Goal: Information Seeking & Learning: Learn about a topic

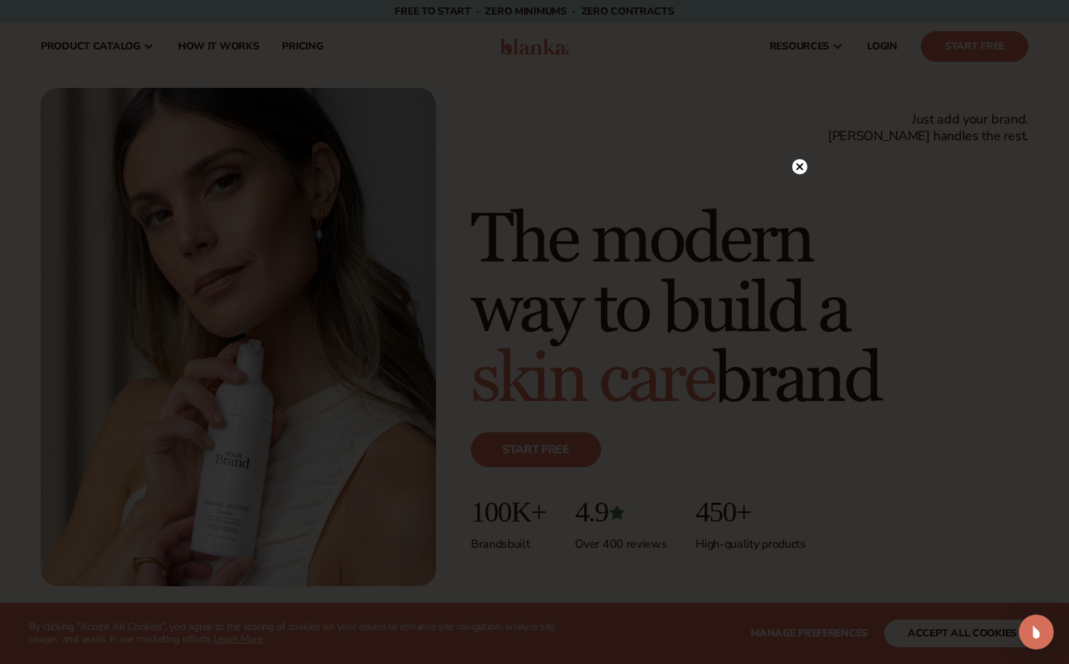
click at [800, 169] on circle at bounding box center [799, 166] width 15 height 15
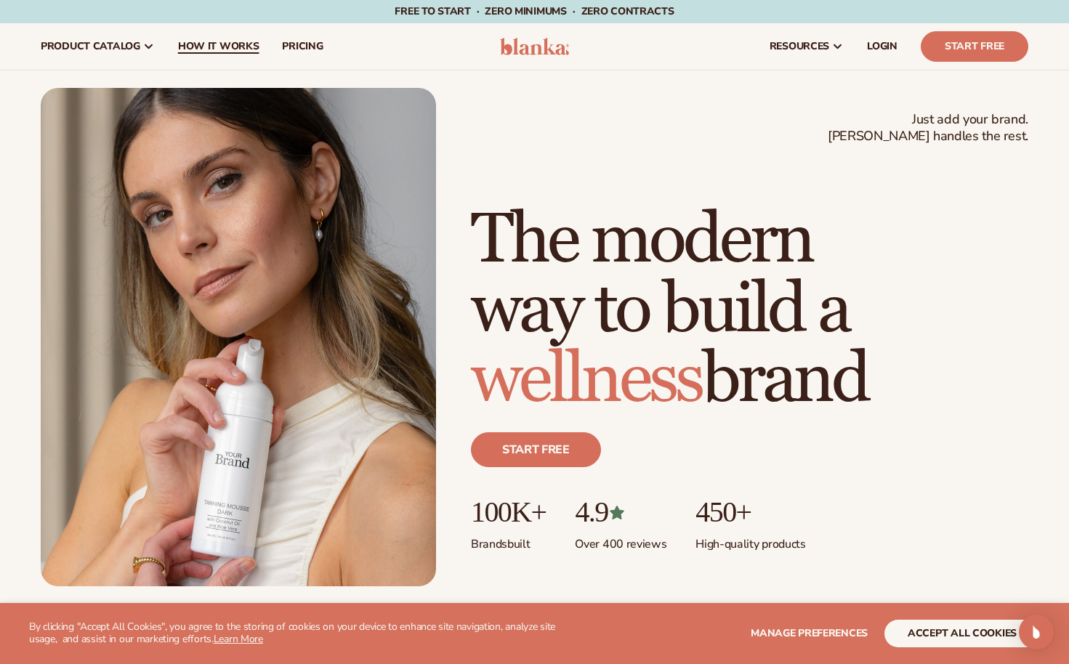
click at [244, 54] on link "How It Works" at bounding box center [218, 46] width 105 height 47
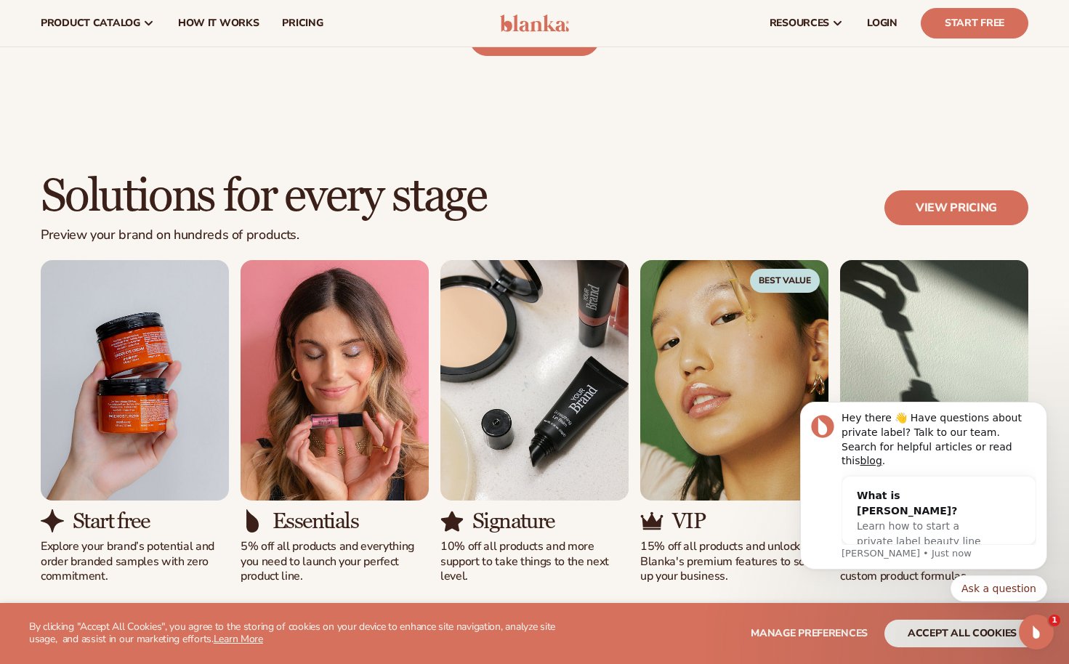
scroll to position [746, 0]
click at [950, 197] on link "View pricing" at bounding box center [957, 207] width 144 height 35
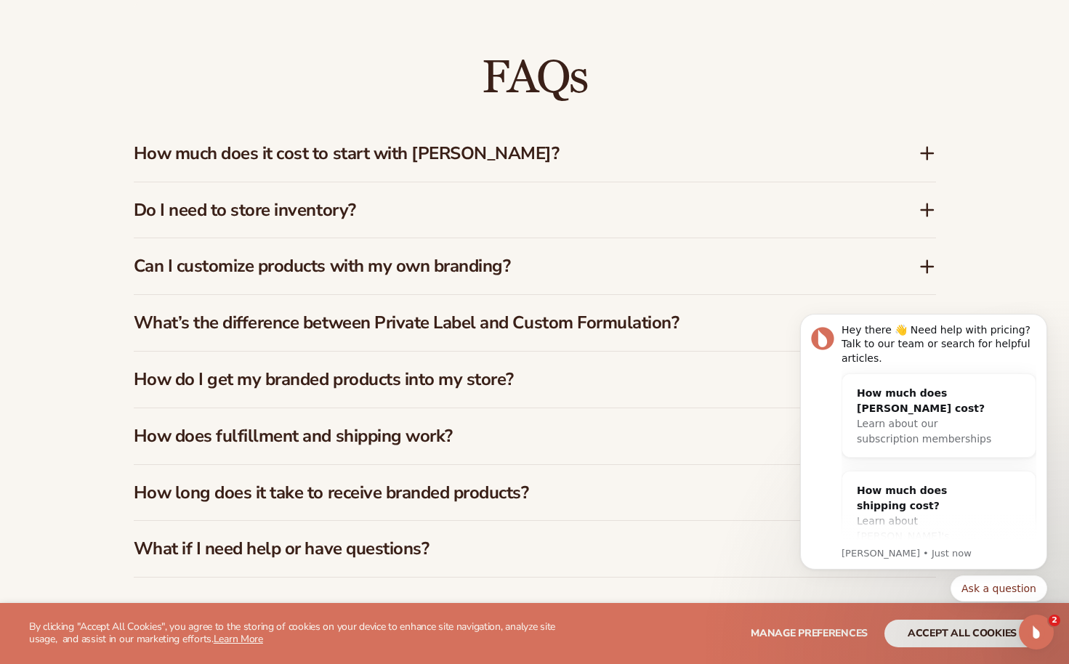
scroll to position [2065, 0]
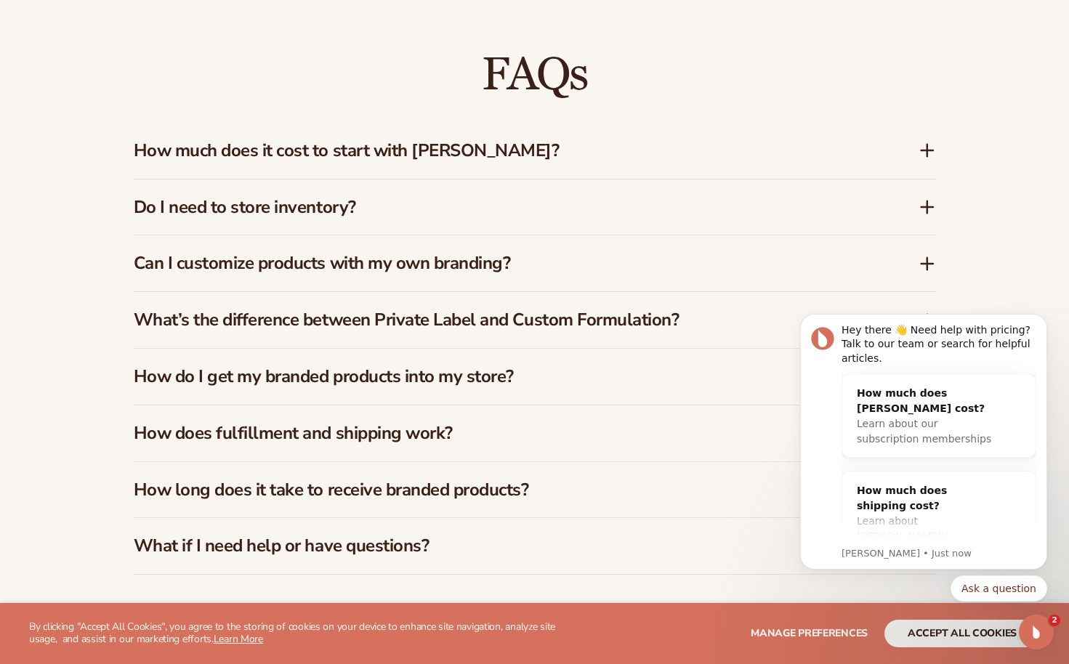
click at [926, 142] on icon at bounding box center [927, 150] width 17 height 17
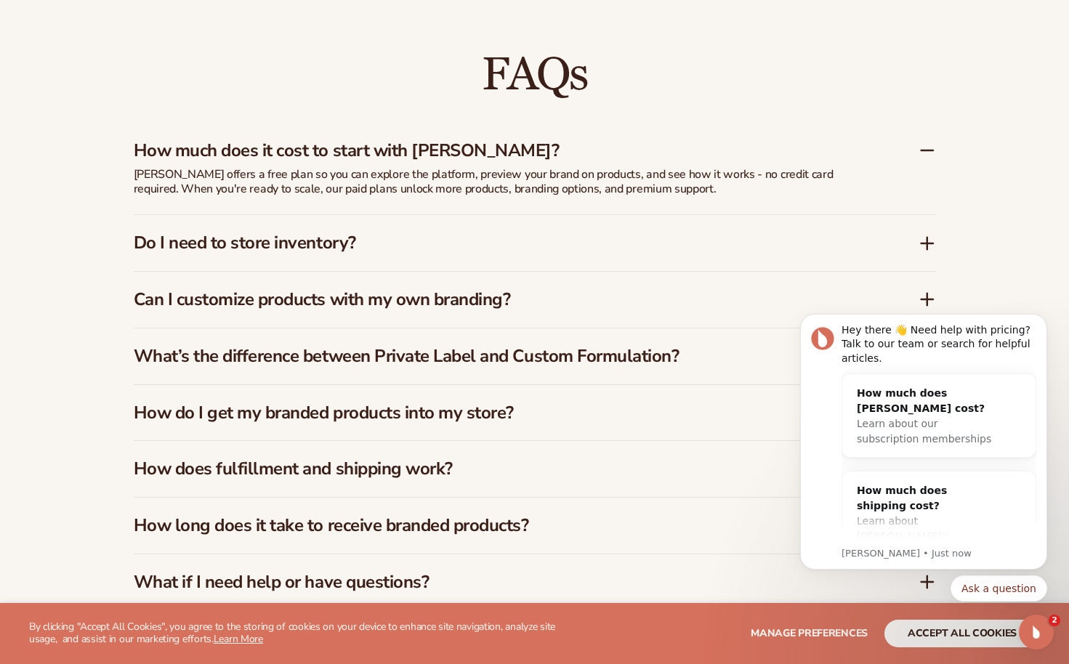
click at [929, 244] on icon at bounding box center [928, 244] width 12 height 0
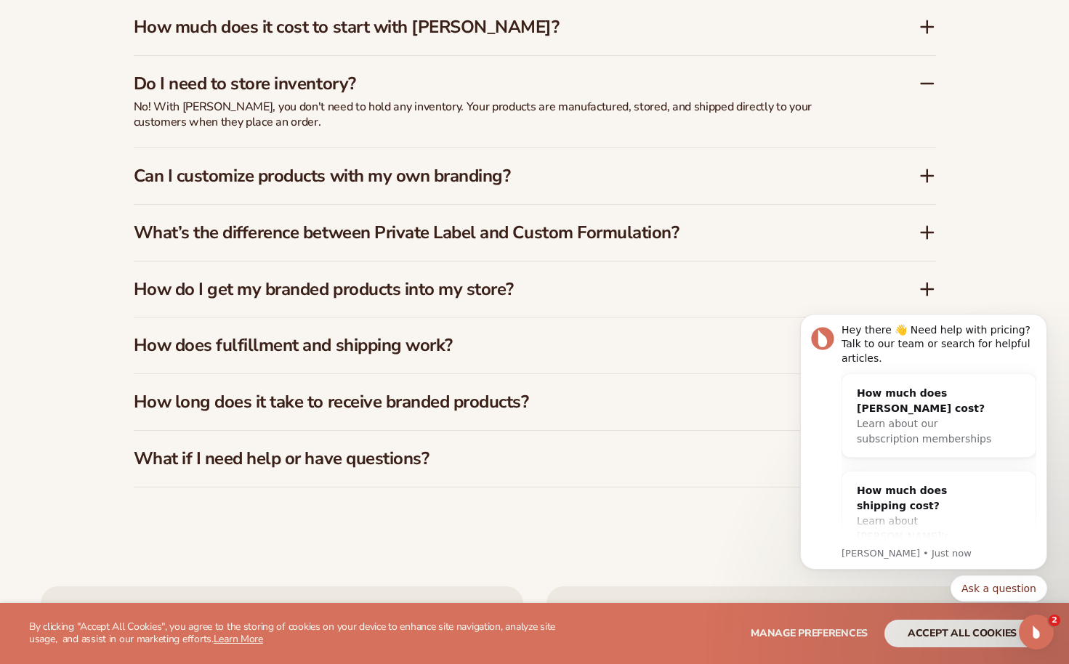
scroll to position [2195, 0]
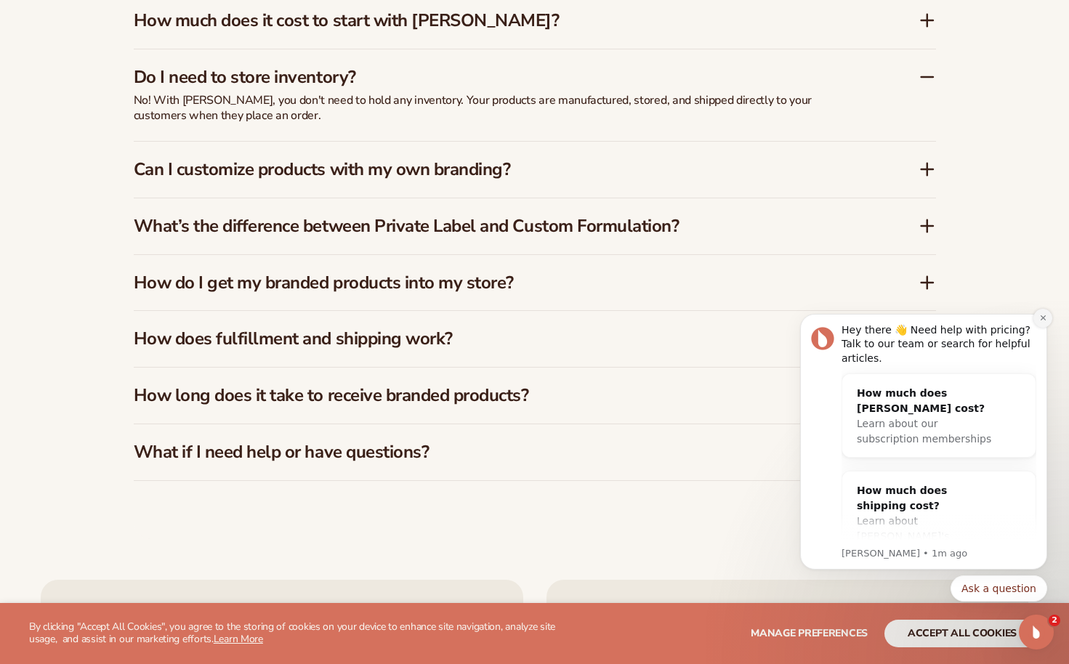
click at [1046, 321] on icon "Dismiss notification" at bounding box center [1044, 318] width 8 height 8
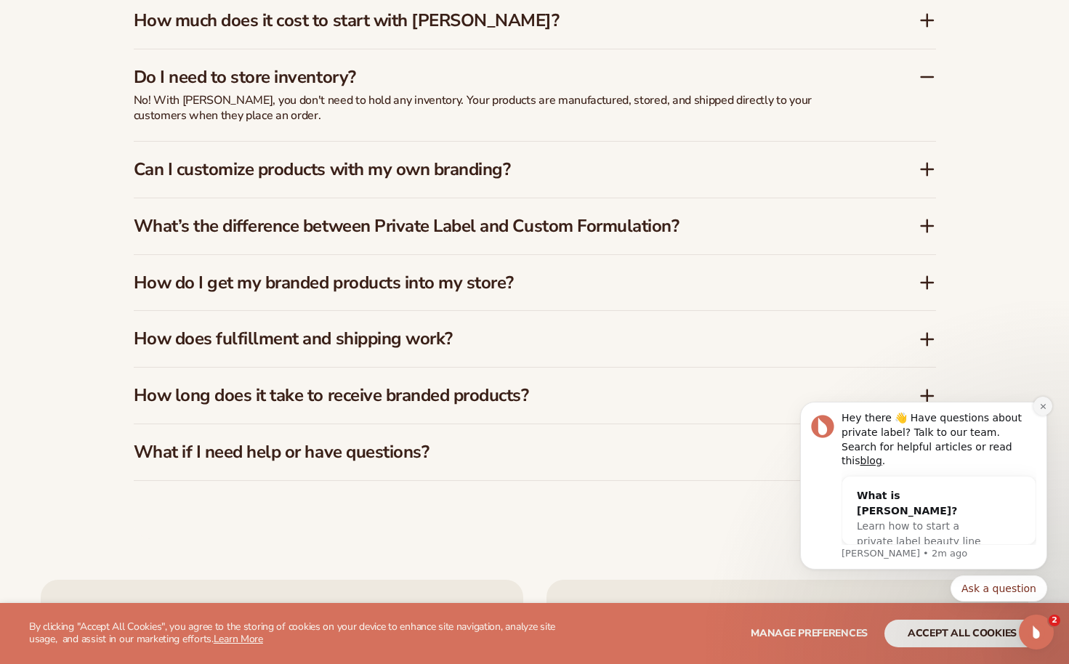
click at [1046, 411] on icon "Dismiss notification" at bounding box center [1044, 407] width 8 height 8
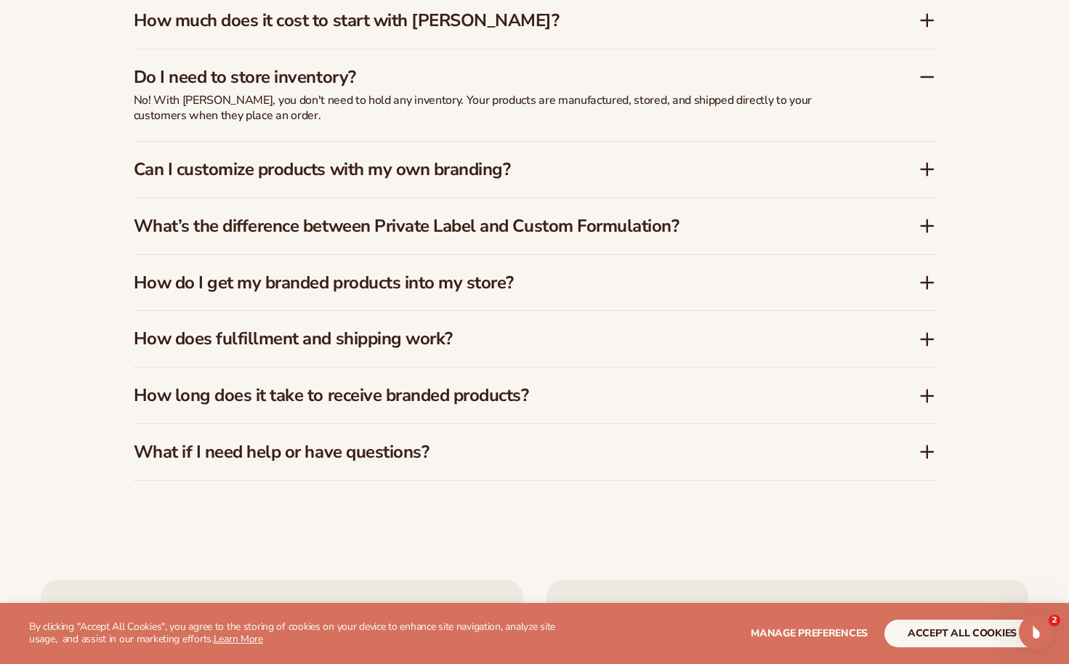
click at [928, 169] on icon at bounding box center [928, 170] width 0 height 12
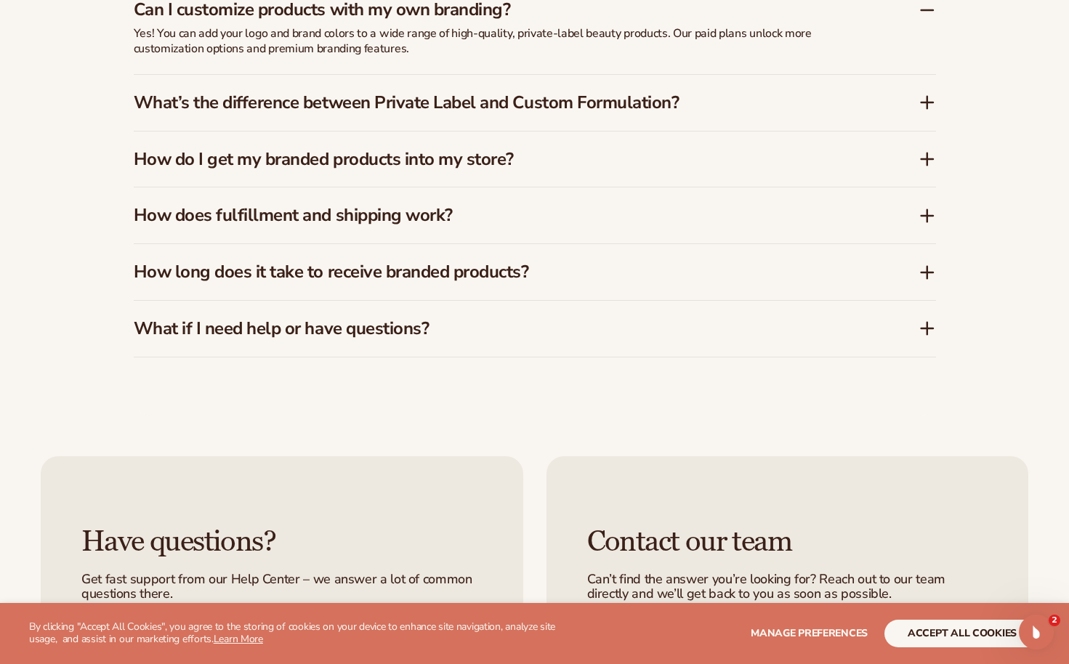
scroll to position [2326, 0]
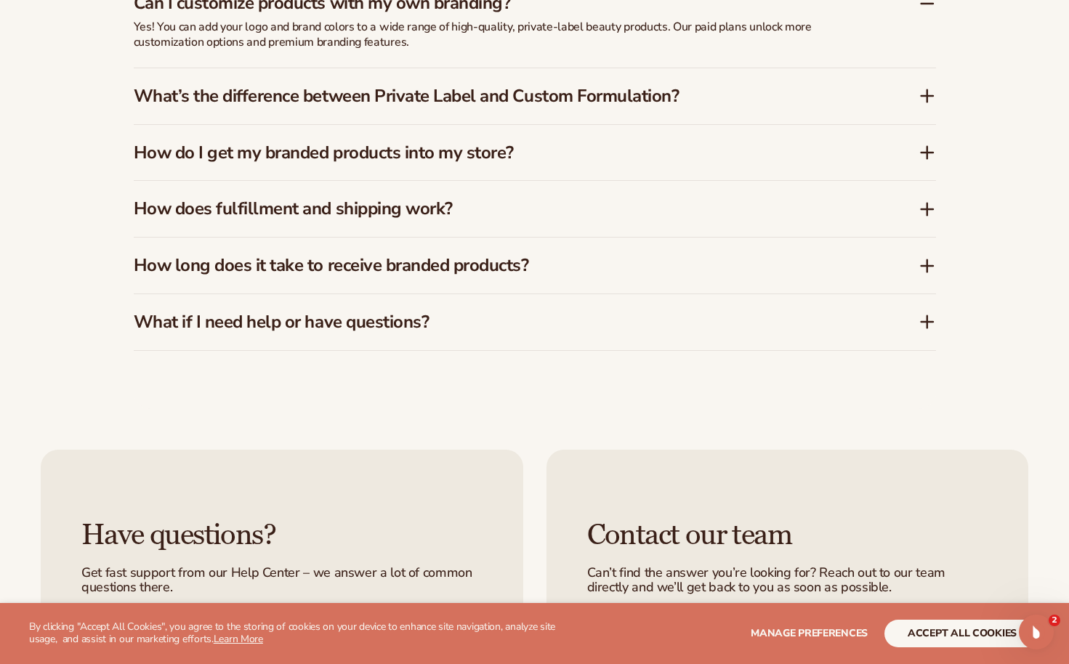
click at [930, 96] on icon at bounding box center [928, 96] width 12 height 0
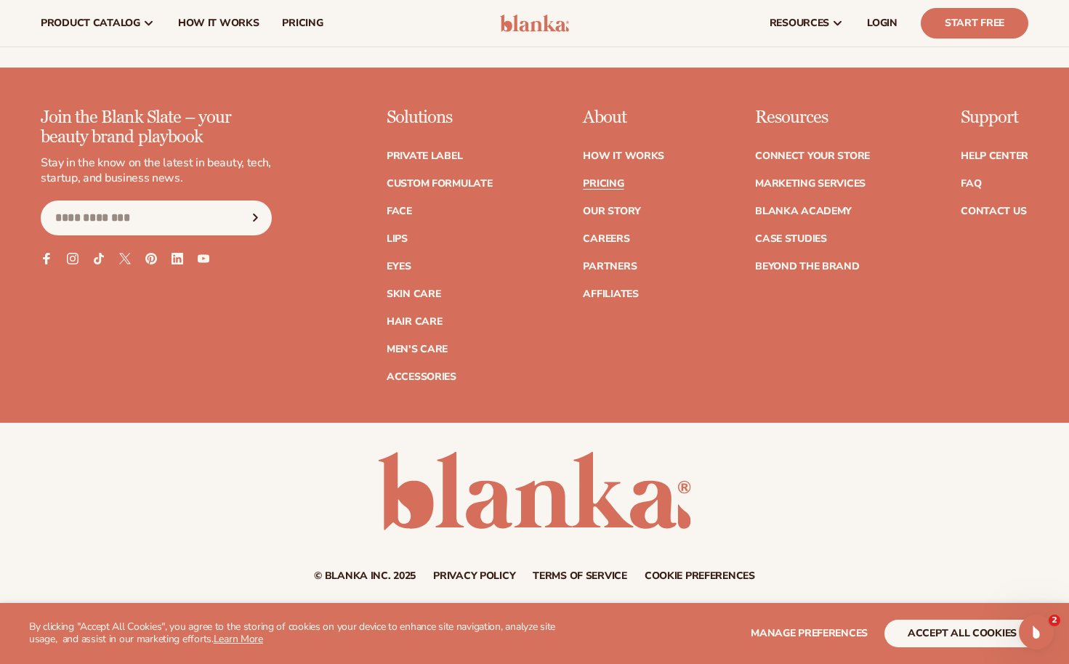
scroll to position [3036, 0]
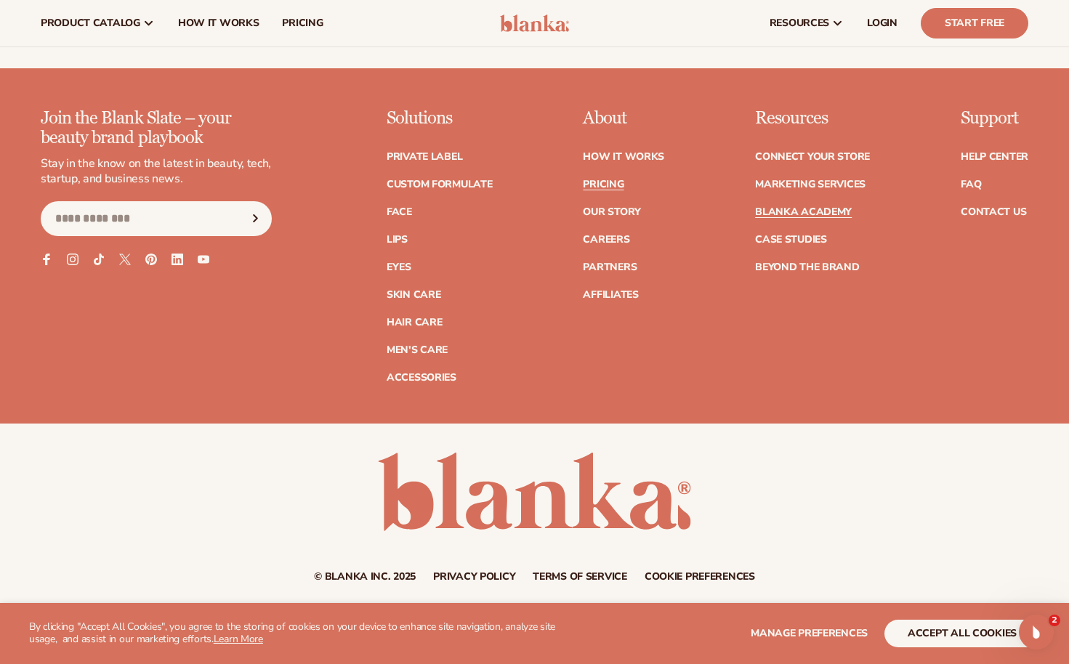
click at [819, 207] on link "Blanka Academy" at bounding box center [803, 212] width 97 height 10
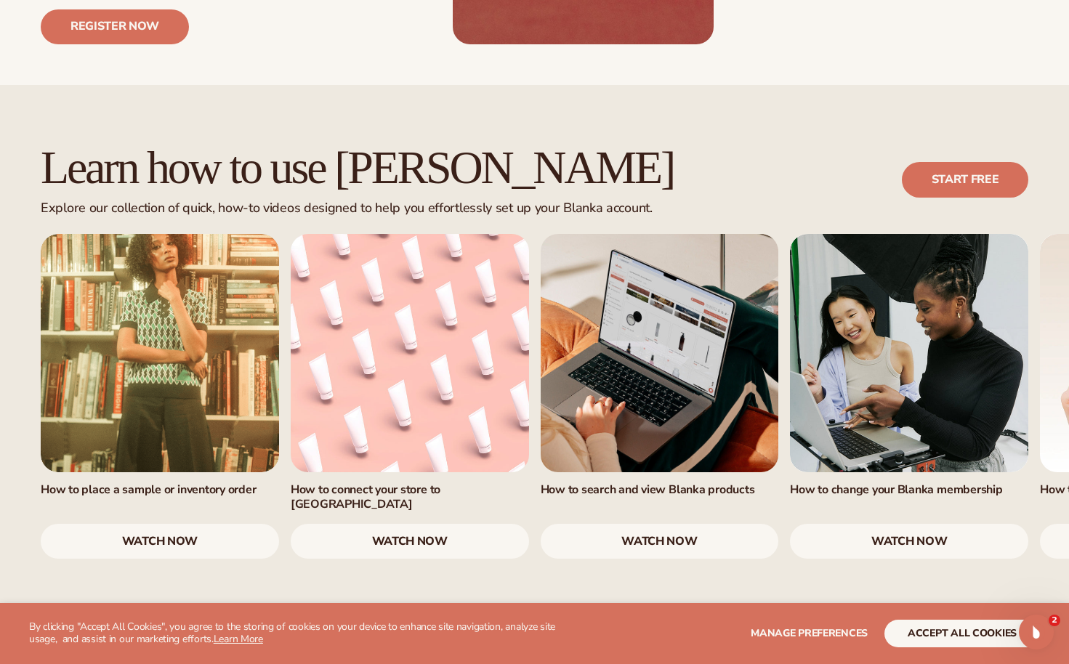
scroll to position [800, 0]
click at [172, 523] on link "watch now" at bounding box center [160, 540] width 238 height 35
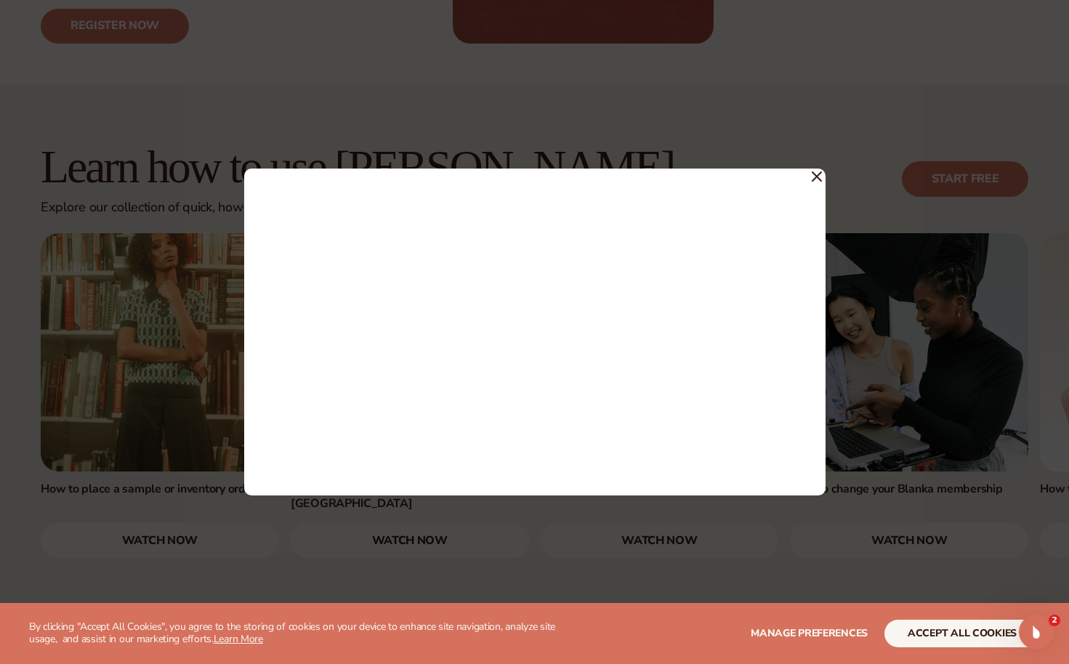
click at [818, 174] on icon at bounding box center [817, 177] width 10 height 10
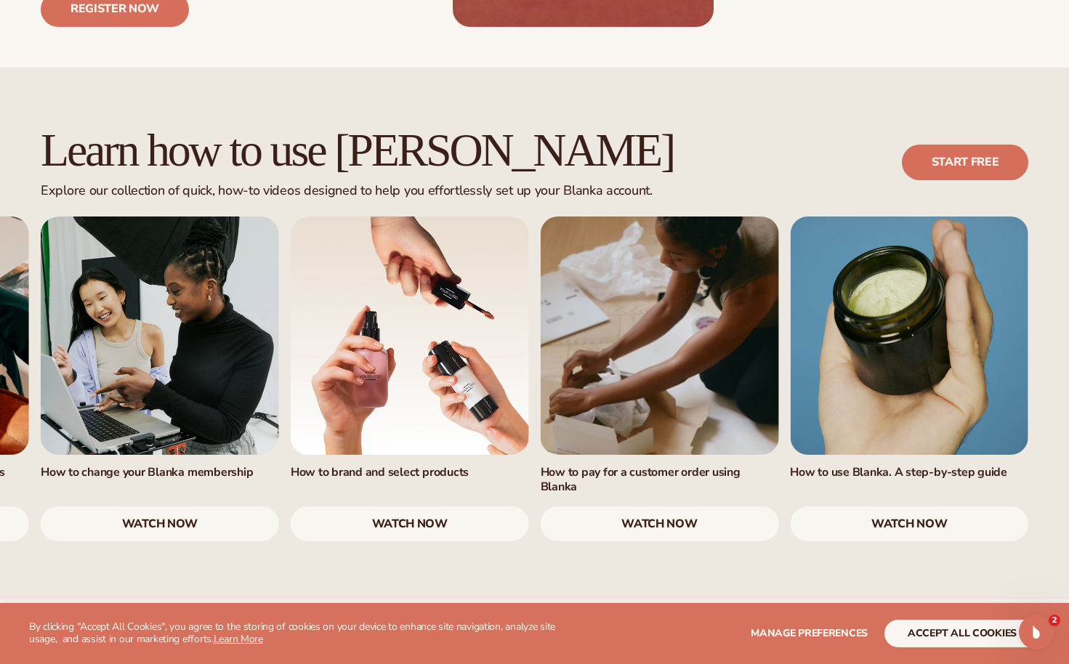
scroll to position [819, 0]
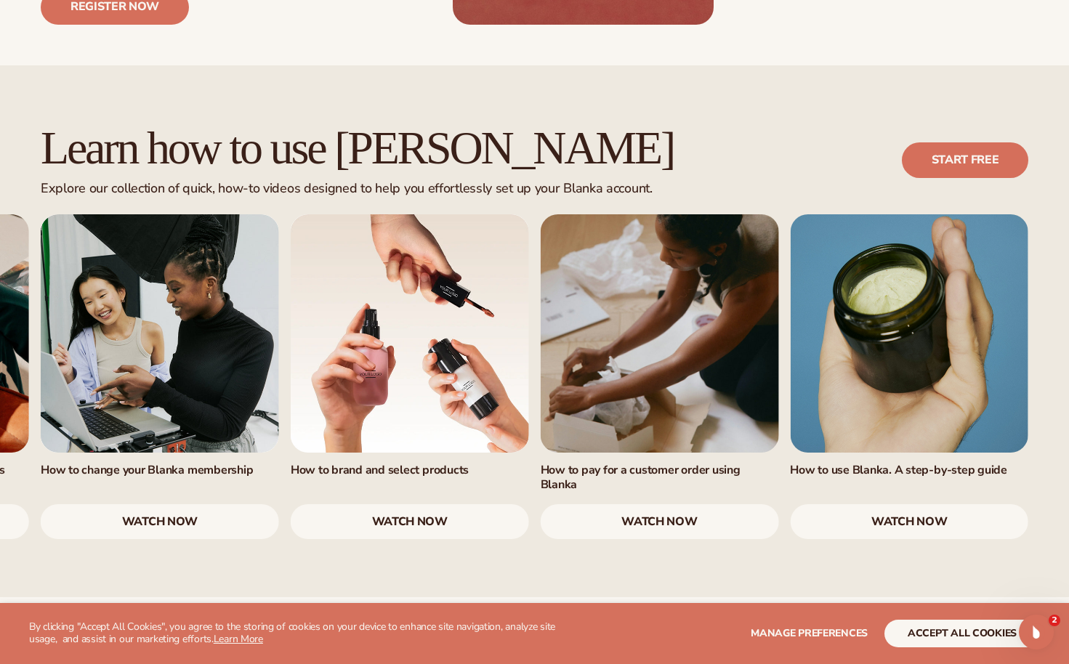
click at [920, 350] on link "7 / 7" at bounding box center [909, 333] width 238 height 238
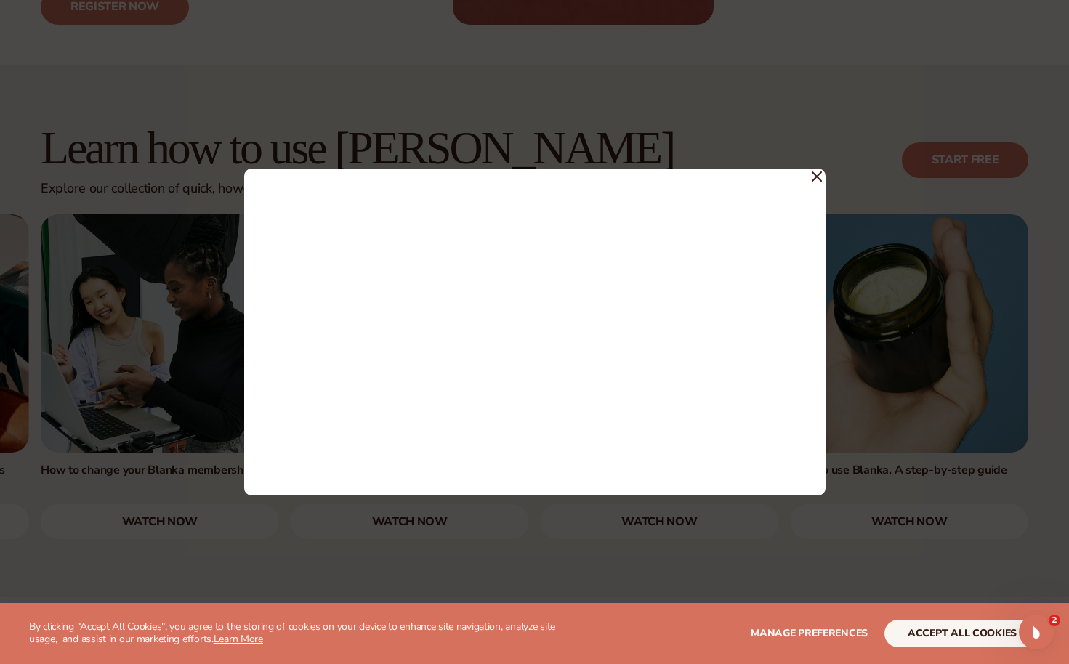
click at [816, 177] on icon at bounding box center [817, 176] width 9 height 9
